Goal: Complete application form: Complete application form

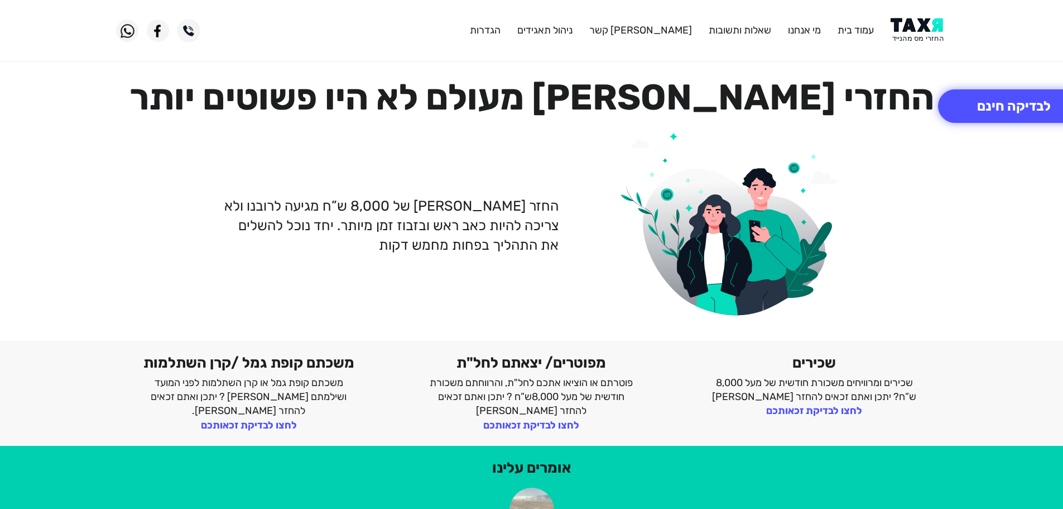
click at [913, 20] on img at bounding box center [919, 30] width 56 height 25
click at [917, 31] on img at bounding box center [919, 30] width 56 height 25
click at [924, 40] on img at bounding box center [919, 30] width 56 height 25
click at [995, 99] on button "לבדיקה חינם" at bounding box center [1014, 105] width 152 height 33
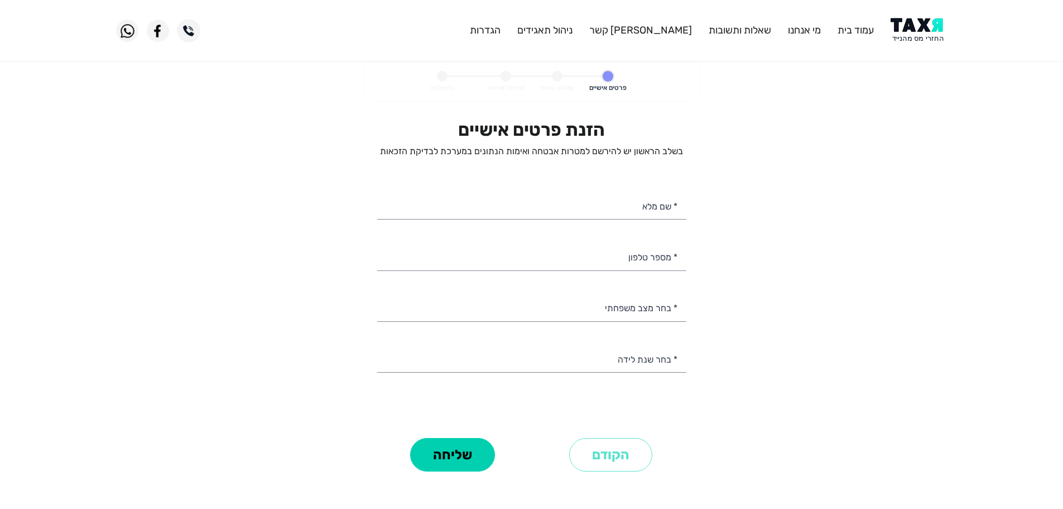
select select
click at [634, 208] on input "* שם מלא" at bounding box center [531, 205] width 309 height 28
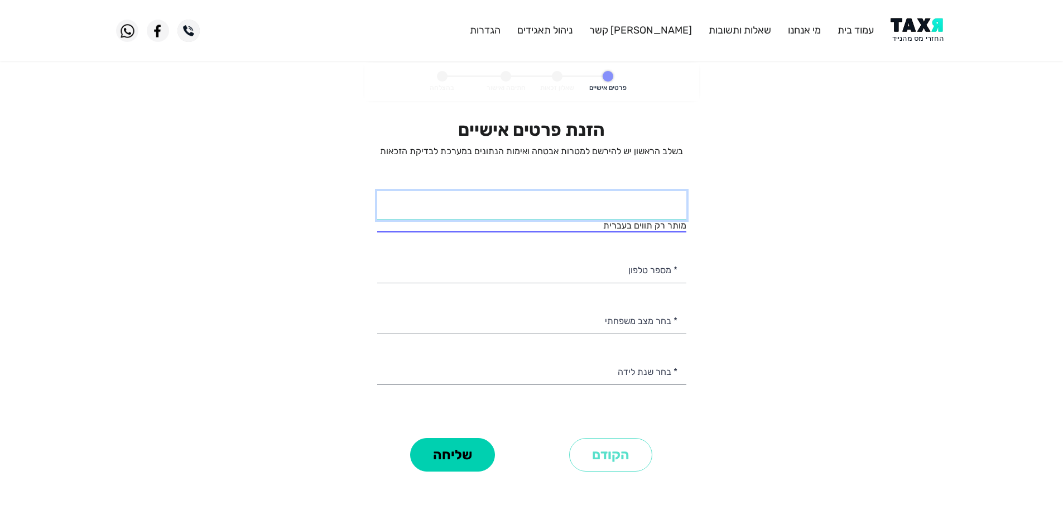
click at [660, 208] on input "* שם מלא" at bounding box center [531, 205] width 309 height 28
type input "כ"
type input "סלים ב"
click at [663, 272] on div "הזנת פרטים אישיים בשלב הראשון יש להירשם למטרות אבטחה ואימות הנתונים במערכת לבדי…" at bounding box center [531, 276] width 309 height 315
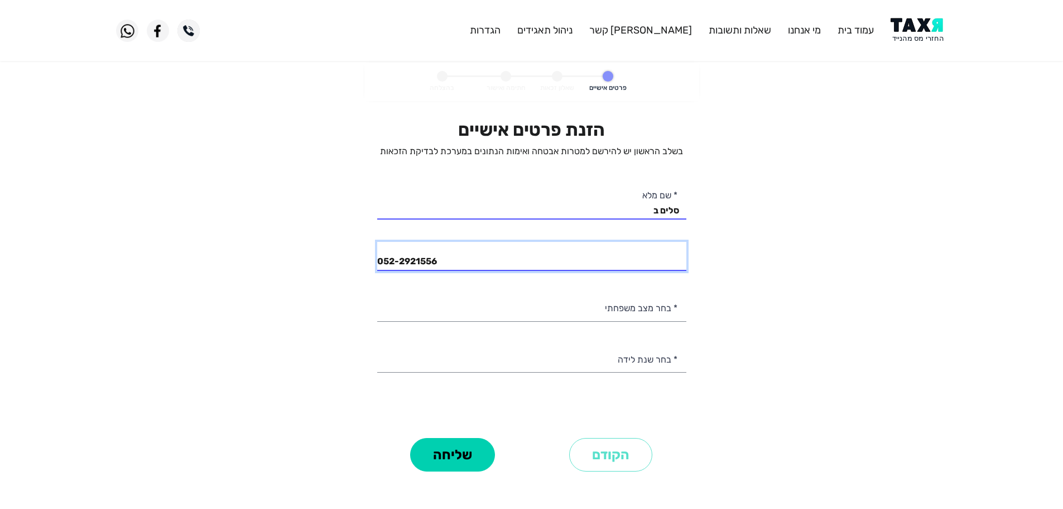
type input "052-2921556"
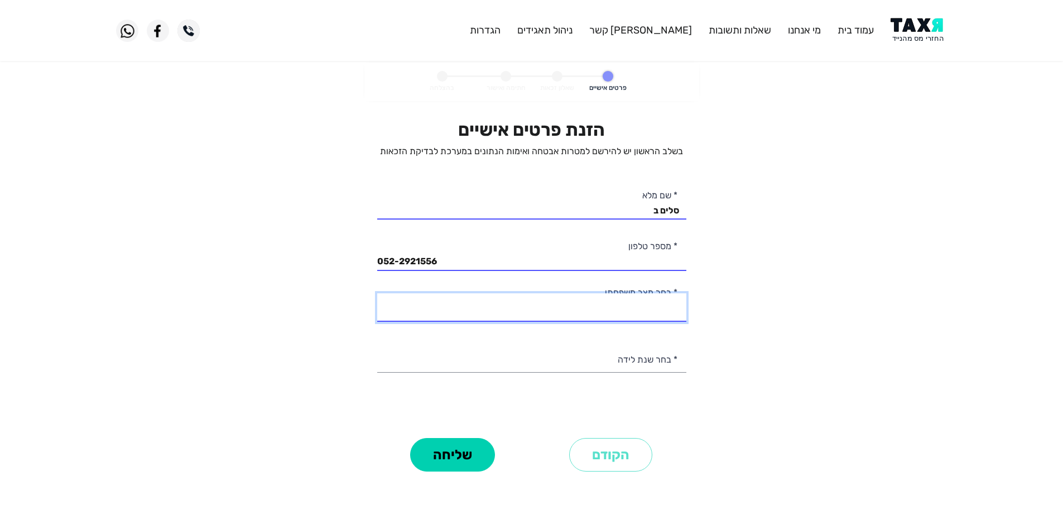
click at [648, 310] on select "רווק/ה נשוי/אה גרוש/ה אלמן/נה" at bounding box center [531, 307] width 309 height 28
select select "1: Single"
click at [377, 293] on select "רווק/ה נשוי/אה גרוש/ה אלמן/נה" at bounding box center [531, 307] width 309 height 28
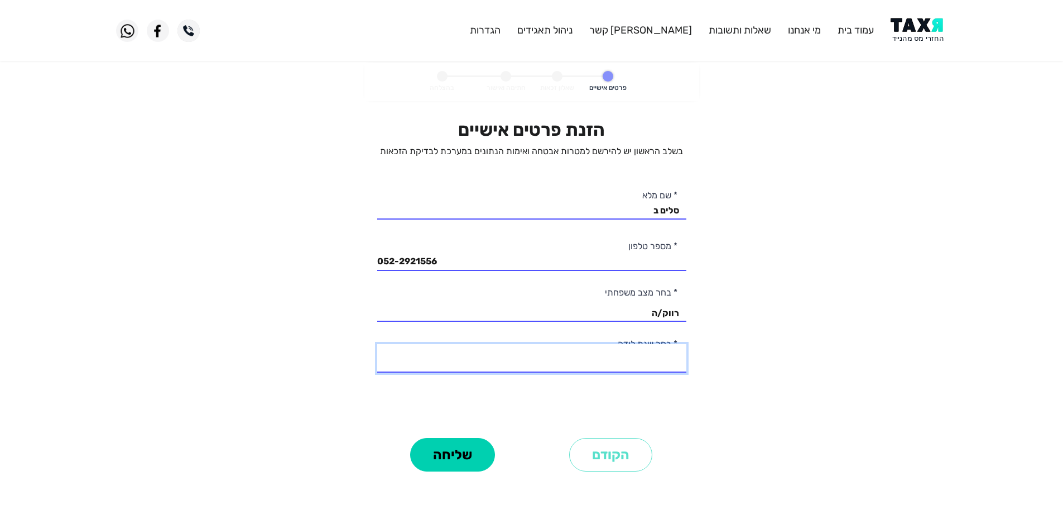
click at [648, 369] on select "2003 2002 2001 2000 1999 1998 1997 1996 1995 1994 1993 1992 1991 1990 1989 1988…" at bounding box center [531, 358] width 309 height 28
select select "4: 2000"
click at [377, 344] on select "2003 2002 2001 2000 1999 1998 1997 1996 1995 1994 1993 1992 1991 1990 1989 1988…" at bounding box center [531, 358] width 309 height 28
click at [468, 463] on button "שליחה" at bounding box center [452, 454] width 85 height 33
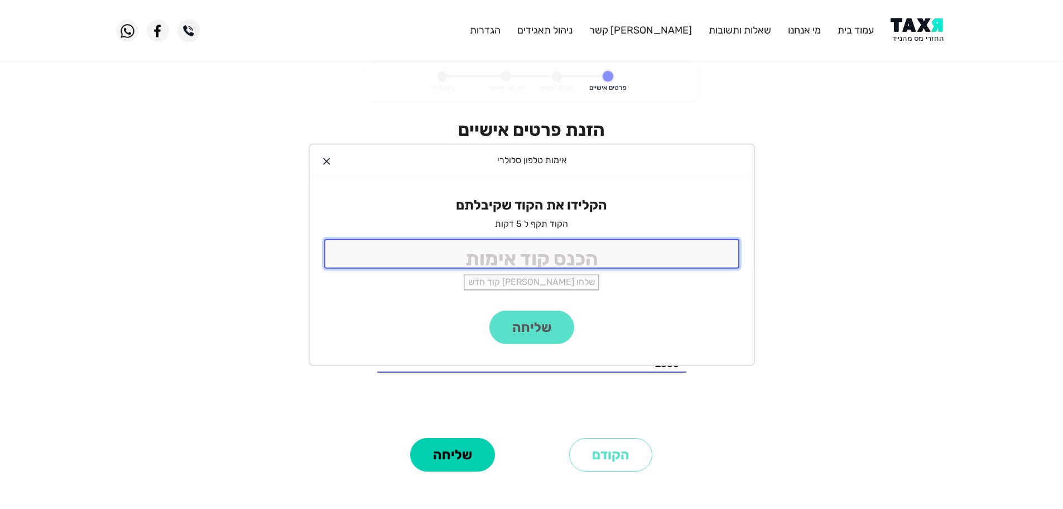
click at [600, 265] on input "tel" at bounding box center [531, 254] width 415 height 30
type input "9988"
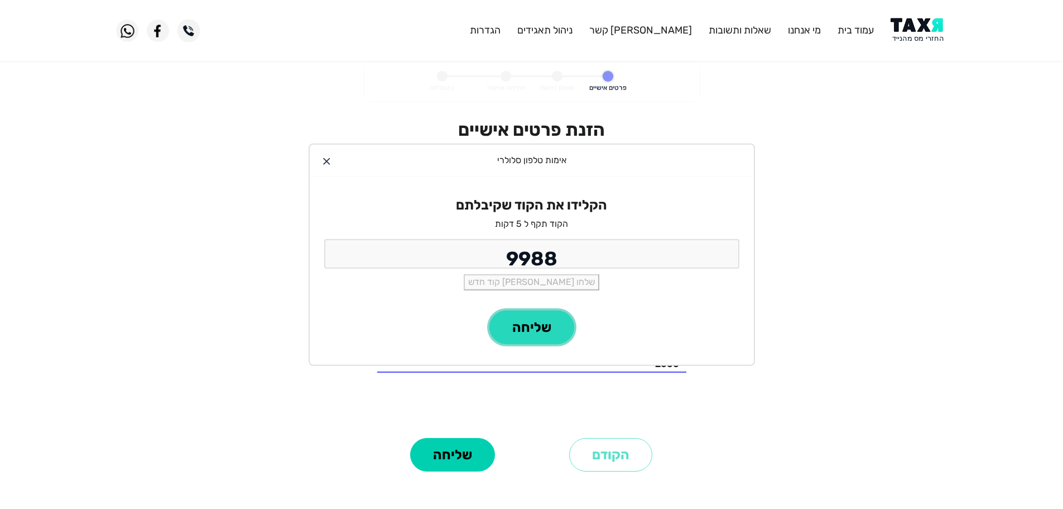
click at [519, 341] on button "שליחה" at bounding box center [532, 326] width 85 height 33
